Goal: Complete application form

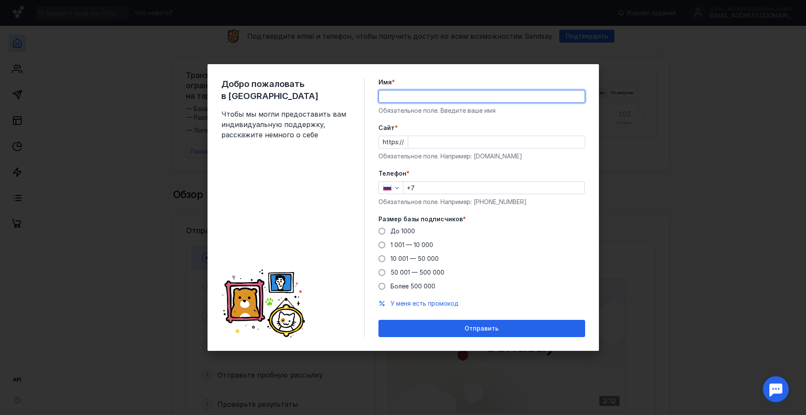
click at [395, 98] on input "Имя *" at bounding box center [482, 96] width 206 height 12
type input "[PERSON_NAME]"
type input "[PHONE_NUMBER]"
click at [437, 140] on input "Cайт *" at bounding box center [496, 142] width 176 height 12
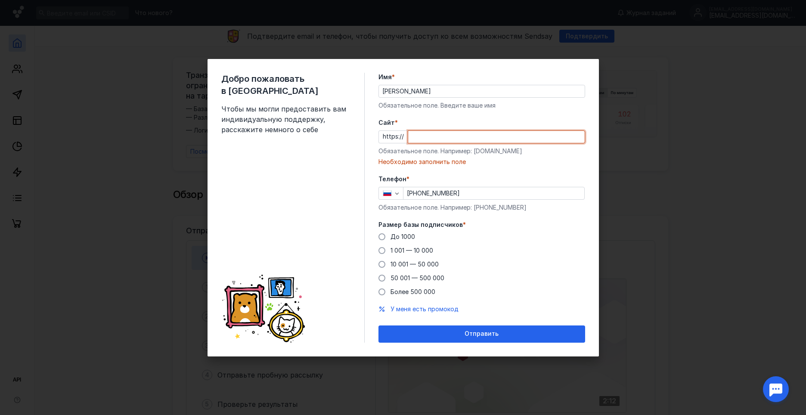
paste input "[DOMAIN_NAME][URL]"
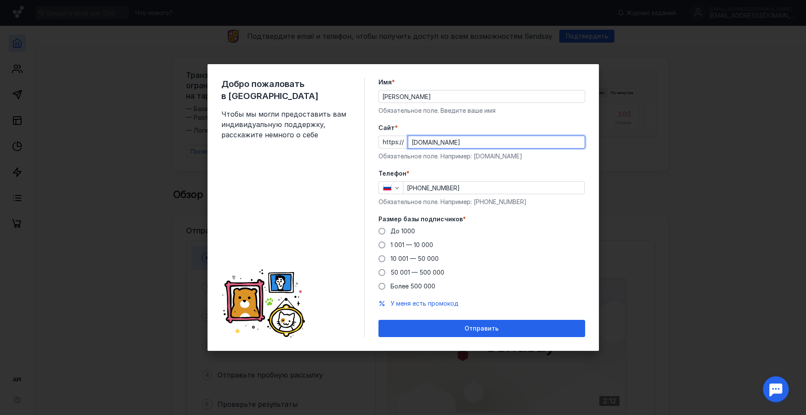
type input "[DOMAIN_NAME]"
click at [519, 280] on div "До [DATE] 1 001 — 10 000 10 001 — 50 000 50 001 — 500 000 Более 500 000" at bounding box center [481, 259] width 207 height 64
click at [381, 258] on span at bounding box center [381, 258] width 7 height 7
click at [0, 0] on input "10 001 — 50 000" at bounding box center [0, 0] width 0 height 0
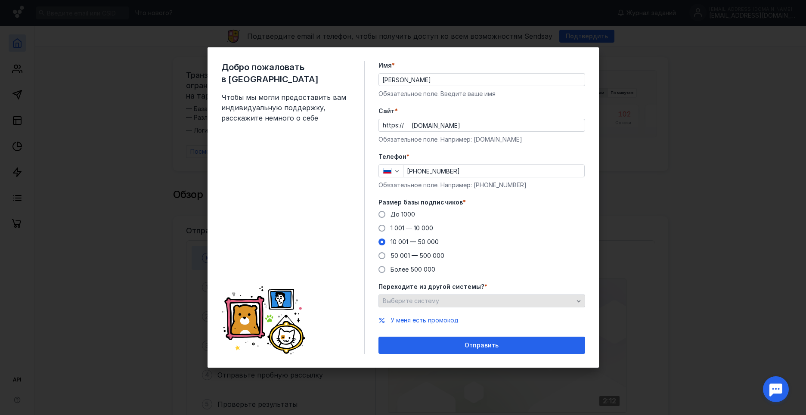
click at [411, 300] on span "Выберите систему" at bounding box center [411, 300] width 56 height 7
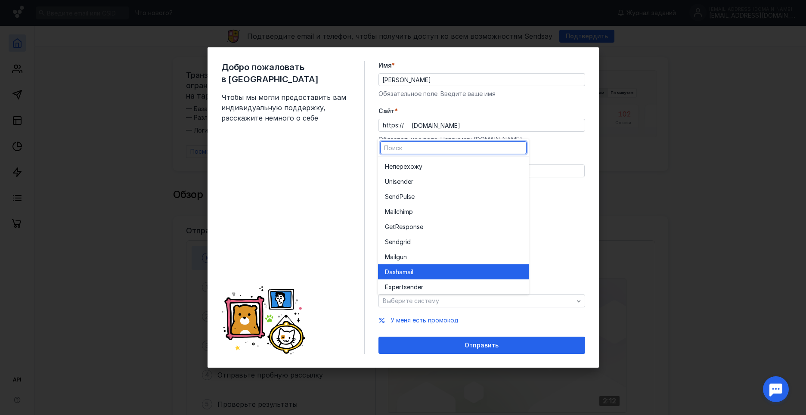
click at [410, 271] on span "Dashamai" at bounding box center [398, 272] width 27 height 9
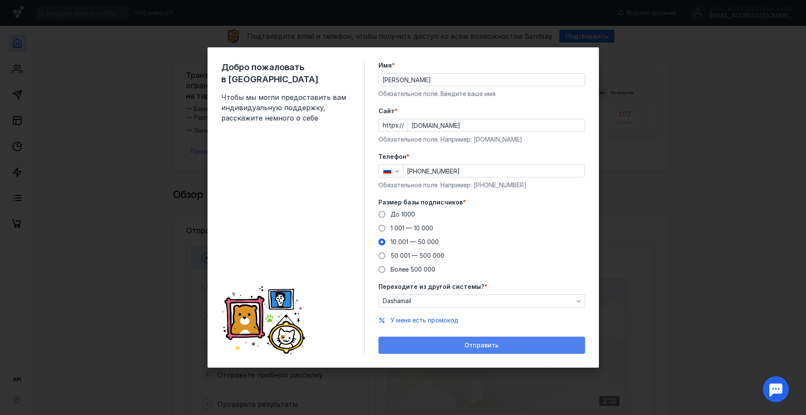
click at [408, 343] on div "Отправить" at bounding box center [482, 345] width 198 height 7
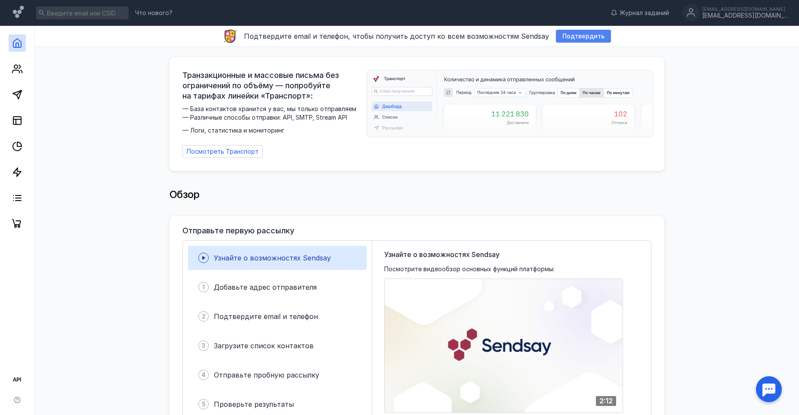
click at [595, 35] on span "Подтвердить" at bounding box center [584, 36] width 42 height 7
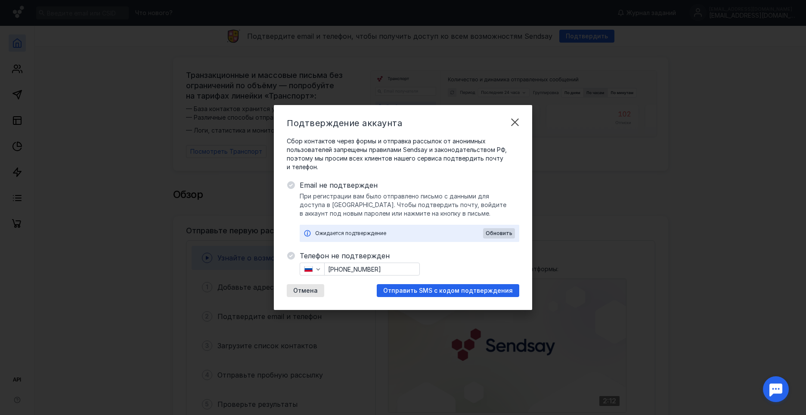
click at [426, 238] on div "Ожидается подтверждение Обновить" at bounding box center [410, 233] width 220 height 17
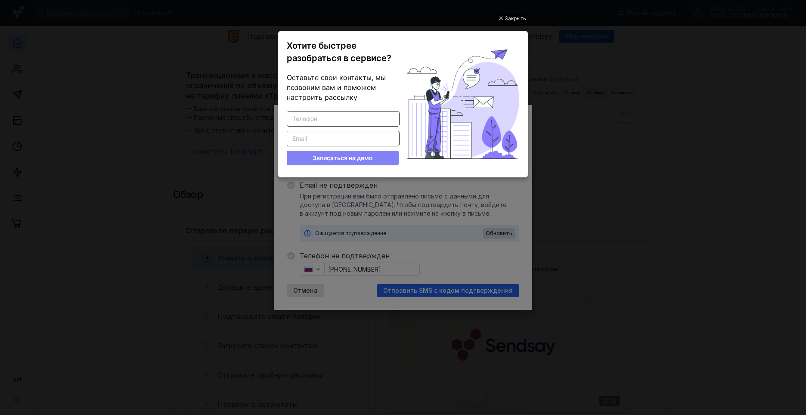
click at [517, 19] on div "Закрыть" at bounding box center [516, 18] width 22 height 9
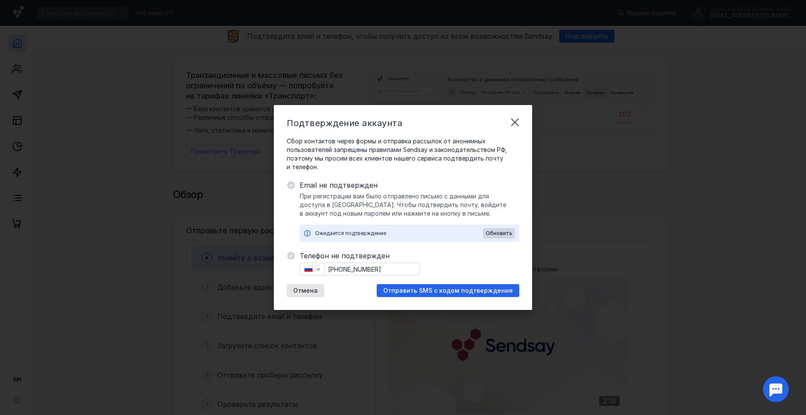
click at [322, 235] on div "Ожидается подтверждение" at bounding box center [399, 233] width 168 height 9
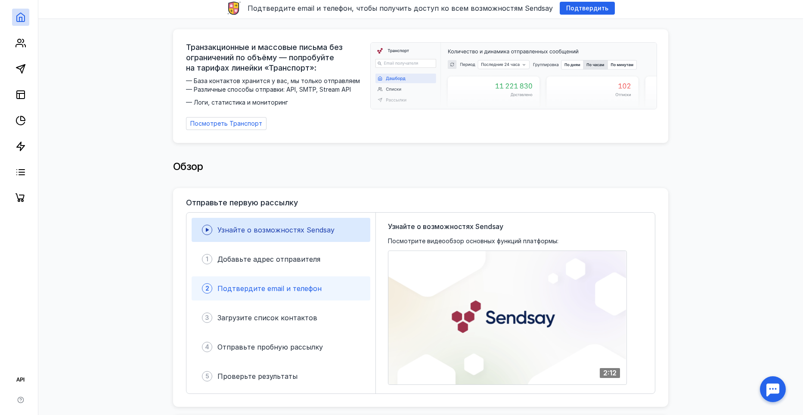
scroll to position [43, 0]
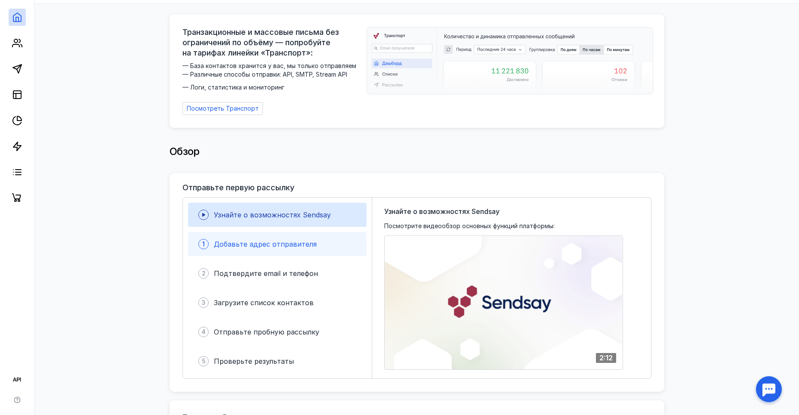
click at [304, 240] on span "Добавьте адрес отправителя" at bounding box center [265, 244] width 103 height 9
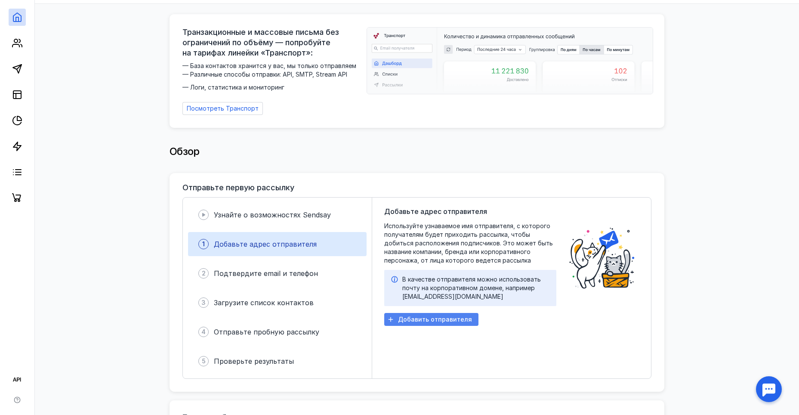
click at [419, 316] on span "Добавить отправителя" at bounding box center [435, 319] width 74 height 7
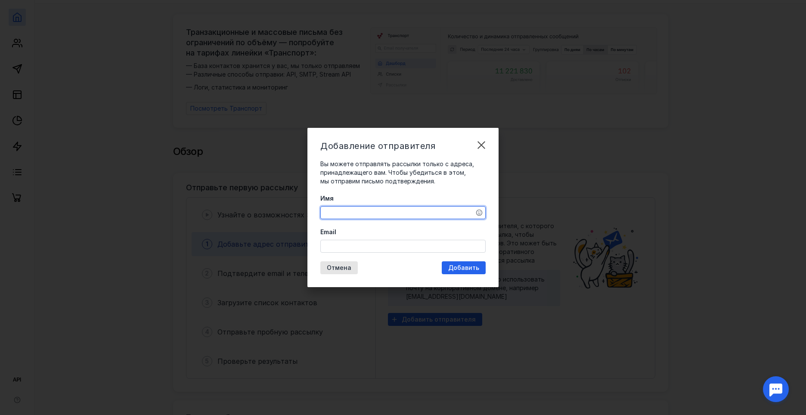
click at [341, 216] on textarea "Имя" at bounding box center [403, 213] width 164 height 12
click at [335, 241] on div "Email" at bounding box center [402, 240] width 165 height 25
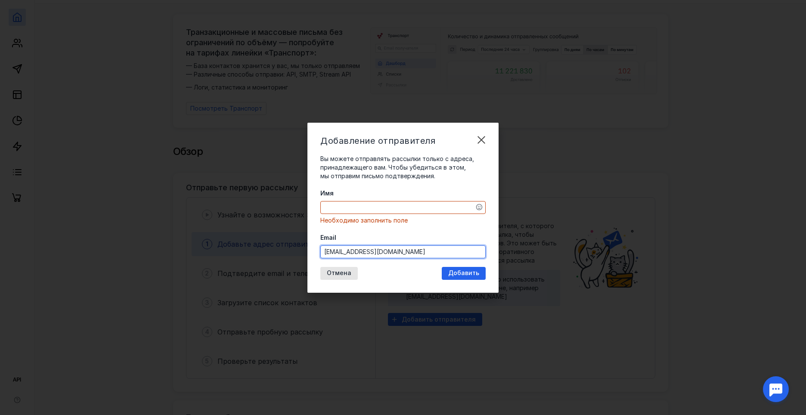
type input "[EMAIL_ADDRESS][DOMAIN_NAME]"
click at [333, 209] on textarea "Имя" at bounding box center [403, 207] width 164 height 12
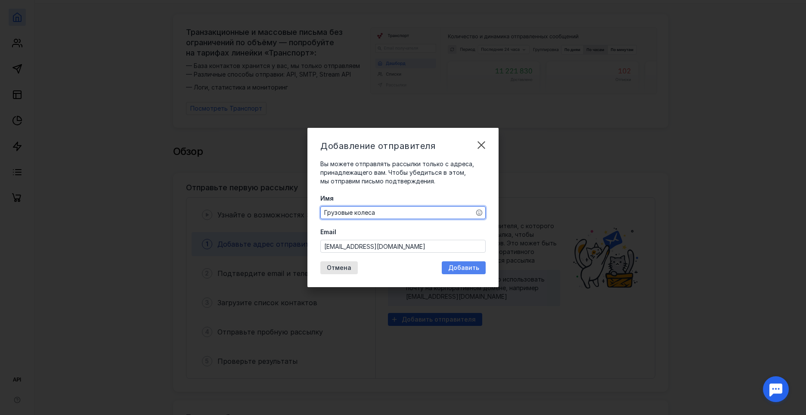
type textarea "Грузовые колеса"
click at [469, 269] on span "Добавить" at bounding box center [463, 267] width 31 height 7
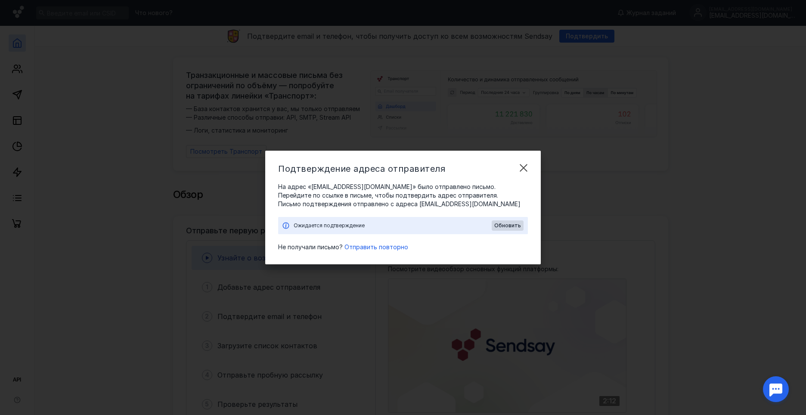
click at [341, 226] on div "Ожидается подтверждение" at bounding box center [393, 225] width 198 height 9
drag, startPoint x: 417, startPoint y: 203, endPoint x: 464, endPoint y: 204, distance: 46.5
click at [464, 204] on span "Письмо подтверждения отправлено c адреса [EMAIL_ADDRESS][DOMAIN_NAME]" at bounding box center [403, 204] width 250 height 9
copy span "[EMAIL_ADDRESS][DOMAIN_NAME]"
click at [436, 220] on div "Ожидается подтверждение Обновить" at bounding box center [403, 225] width 250 height 17
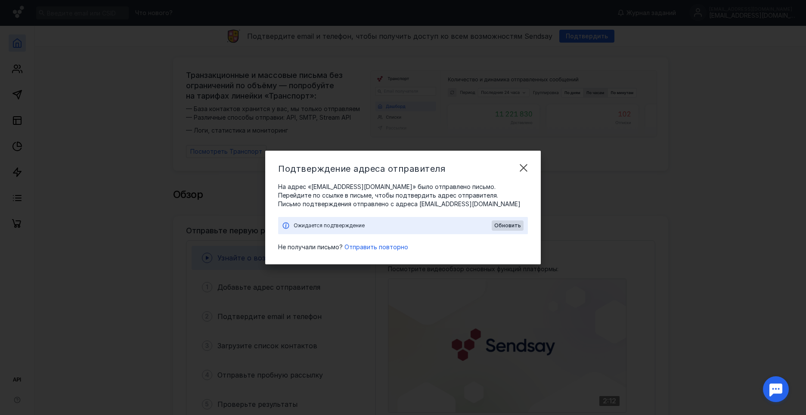
click at [342, 227] on div "Ожидается подтверждение" at bounding box center [393, 225] width 198 height 9
